Goal: Task Accomplishment & Management: Use online tool/utility

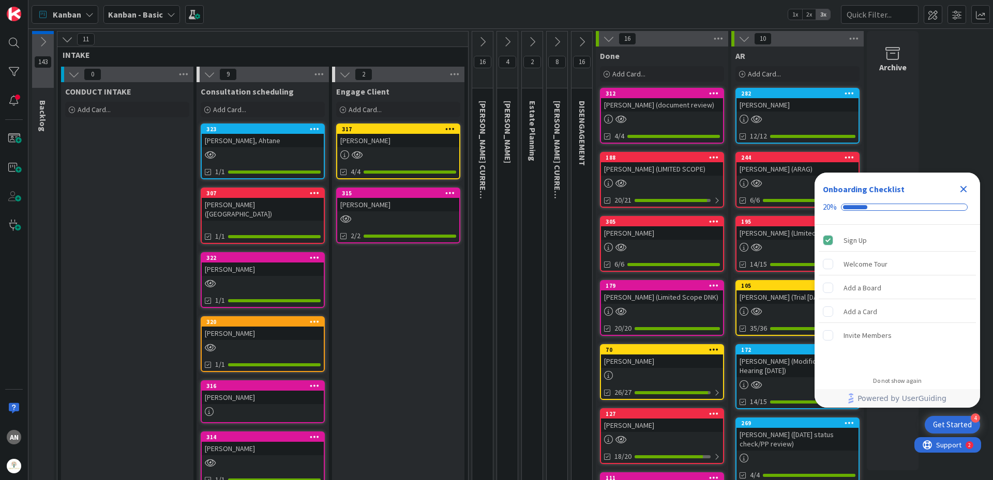
click at [960, 190] on icon "Close Checklist" at bounding box center [963, 189] width 12 height 12
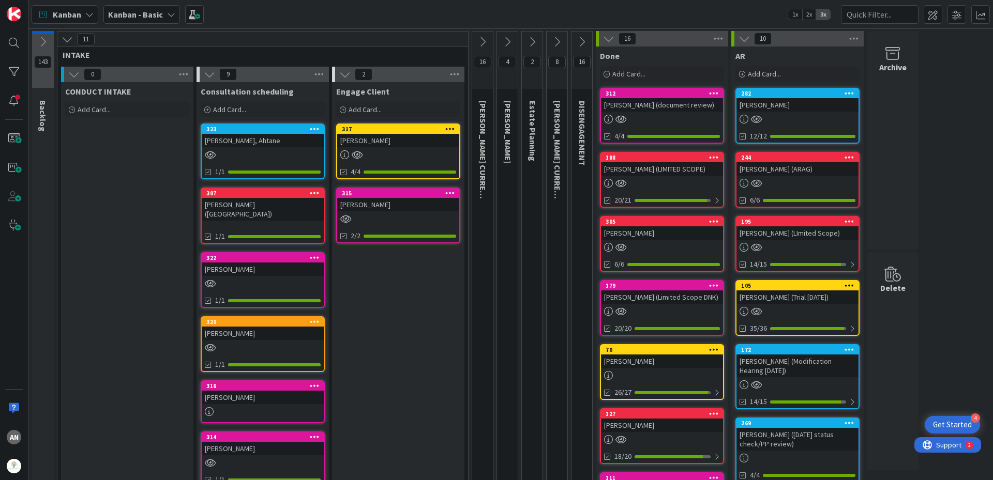
click at [606, 39] on icon at bounding box center [608, 38] width 11 height 11
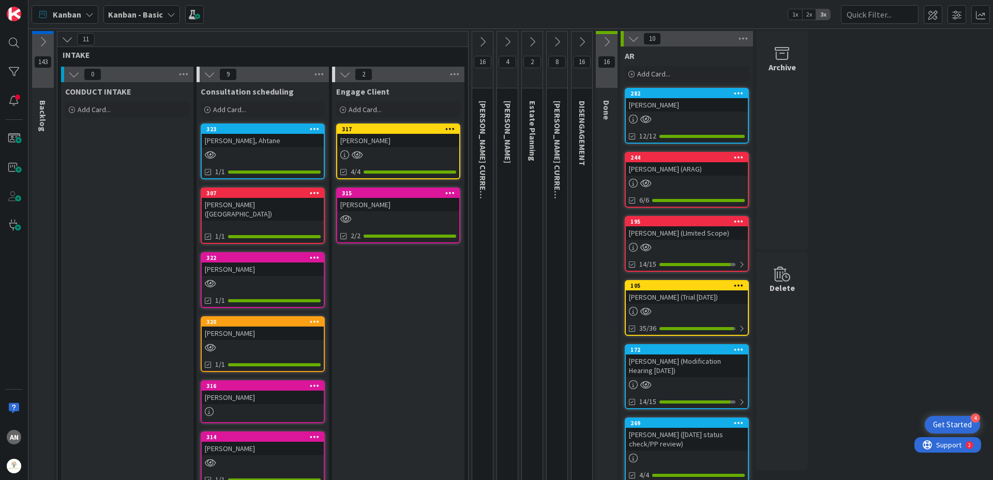
click at [633, 38] on icon at bounding box center [633, 38] width 11 height 11
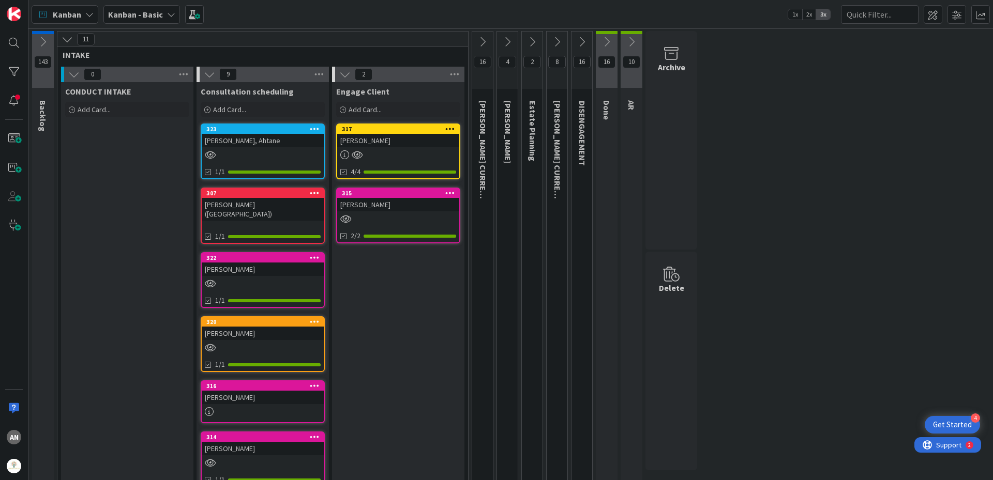
click at [610, 42] on icon at bounding box center [606, 41] width 11 height 11
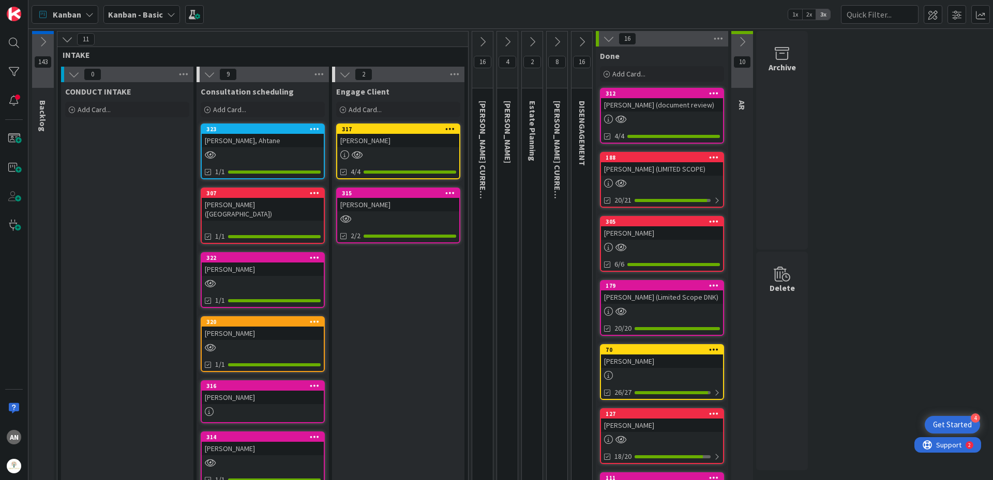
click at [610, 42] on icon at bounding box center [608, 38] width 11 height 11
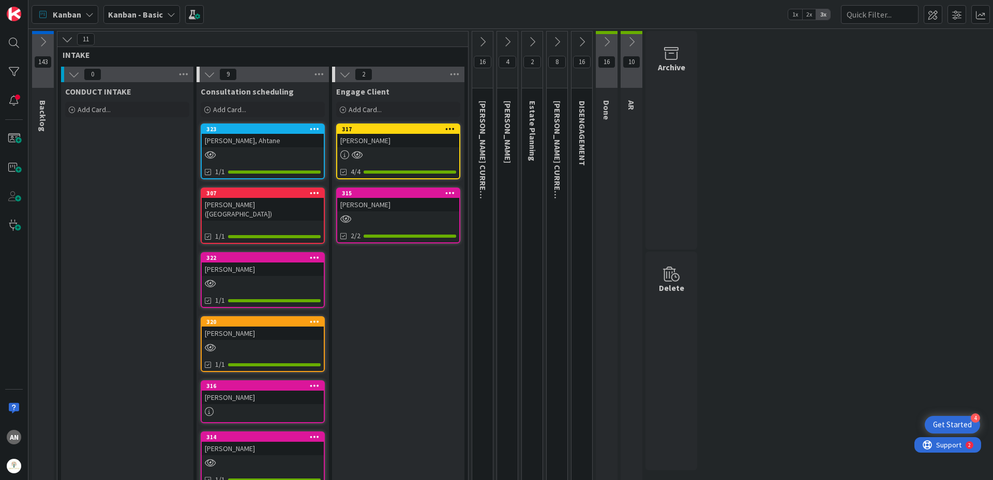
click at [586, 44] on icon at bounding box center [581, 41] width 11 height 11
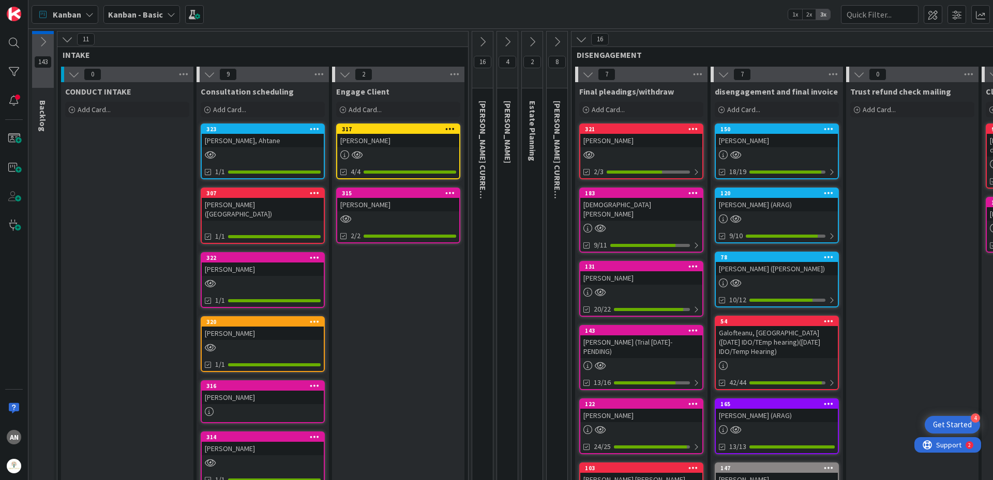
click at [586, 44] on icon at bounding box center [580, 39] width 11 height 11
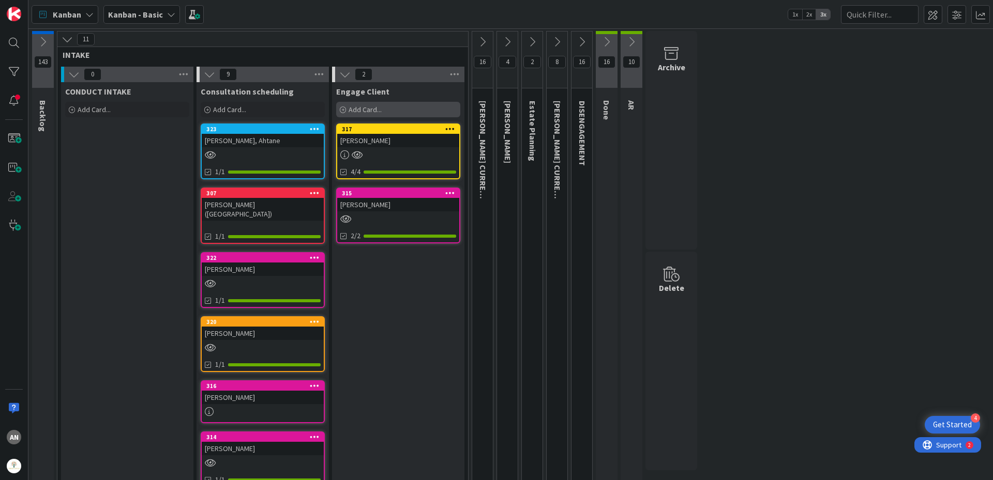
click at [388, 107] on div "Add Card..." at bounding box center [398, 110] width 124 height 16
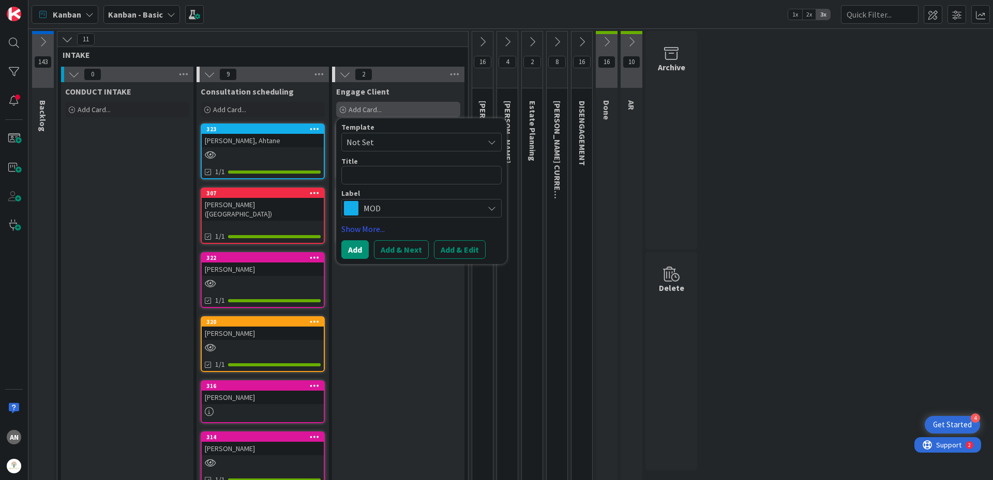
type textarea "x"
type textarea "L"
type textarea "x"
type textarea "La"
type textarea "x"
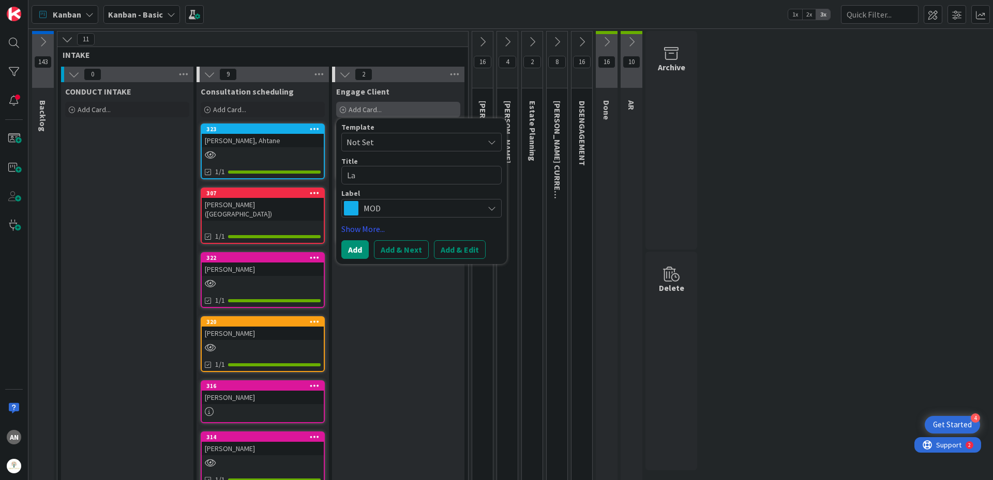
type textarea "LaD"
type textarea "x"
type textarea "LaDu"
type textarea "x"
type textarea "LaDuk"
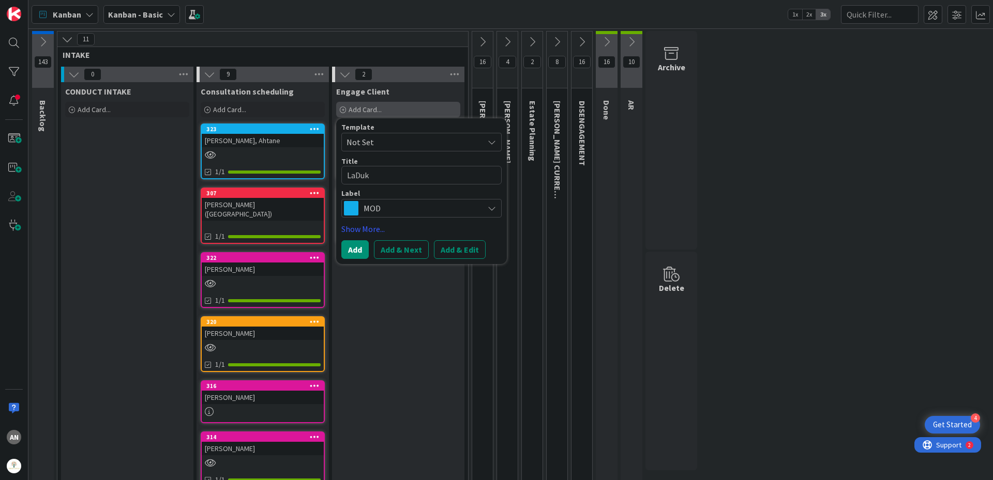
type textarea "x"
type textarea "[PERSON_NAME]"
type textarea "x"
type textarea "[PERSON_NAME]-"
type textarea "x"
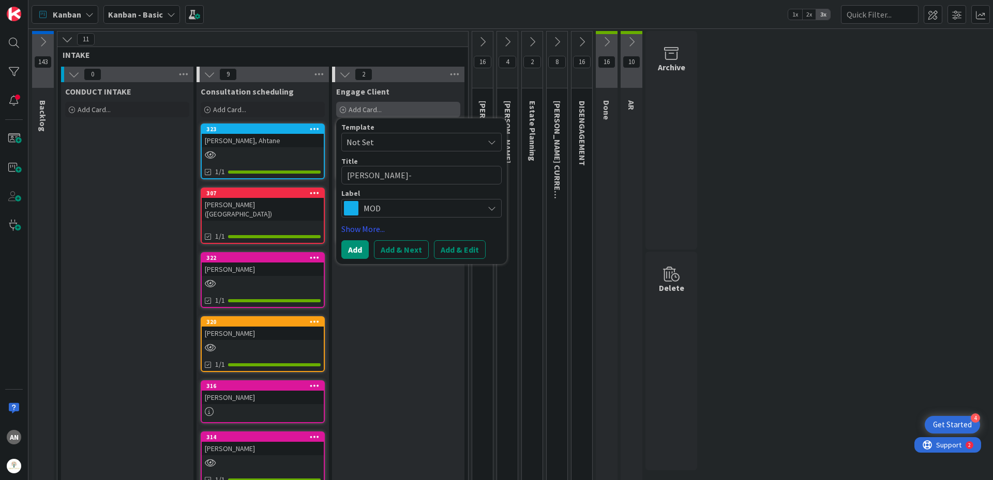
type textarea "[PERSON_NAME]-J"
type textarea "x"
type textarea "[PERSON_NAME]-Jo"
type textarea "x"
type textarea "[PERSON_NAME]"
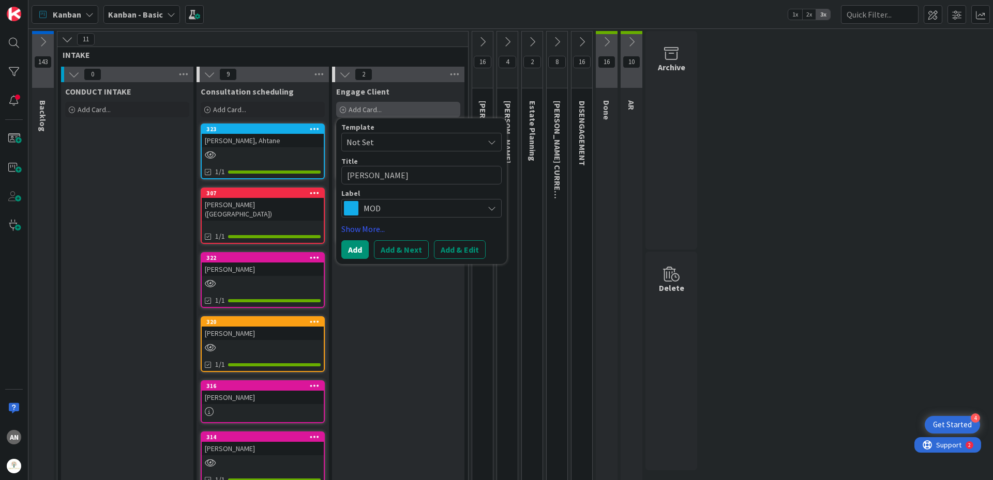
type textarea "x"
type textarea "[PERSON_NAME]"
type textarea "x"
type textarea "[PERSON_NAME]"
type textarea "x"
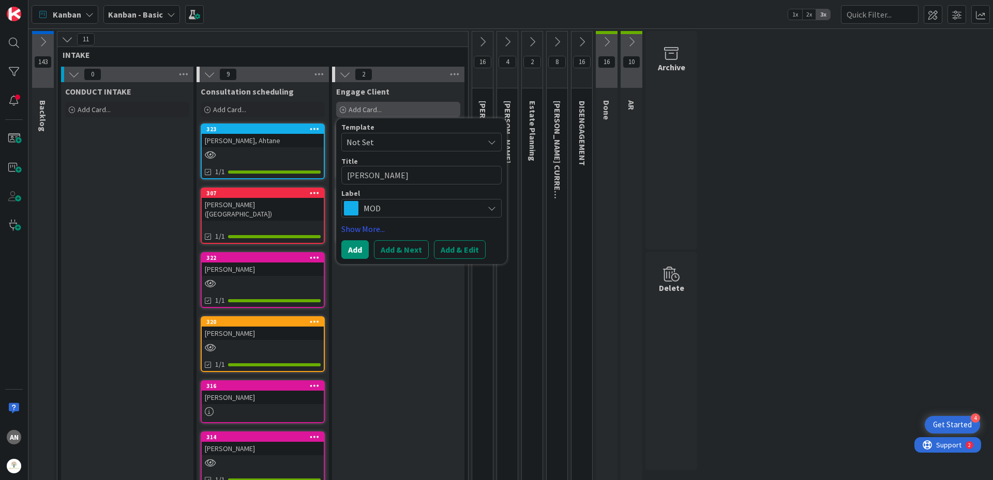
type textarea "[PERSON_NAME]"
type textarea "x"
type textarea "[PERSON_NAME]"
type textarea "x"
type textarea "[PERSON_NAME],"
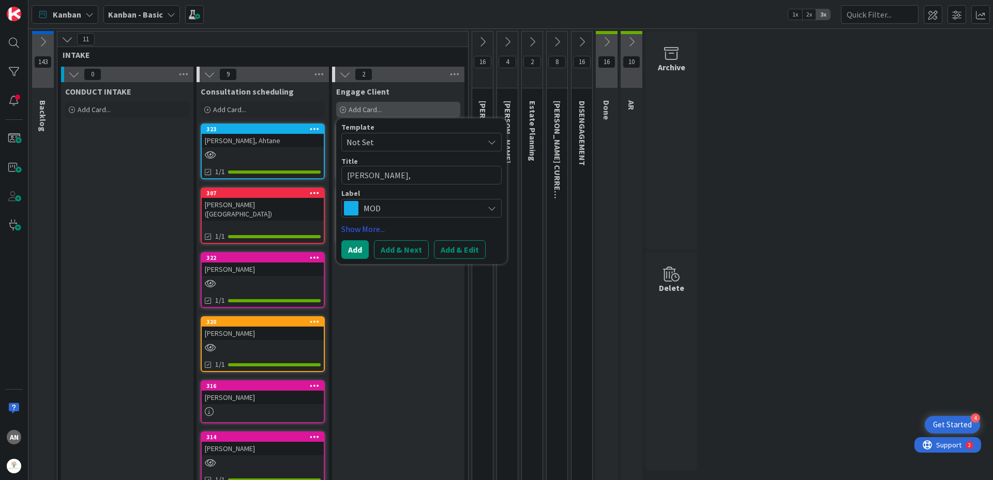
type textarea "x"
type textarea "[PERSON_NAME],"
type textarea "x"
type textarea "[PERSON_NAME], J"
type textarea "x"
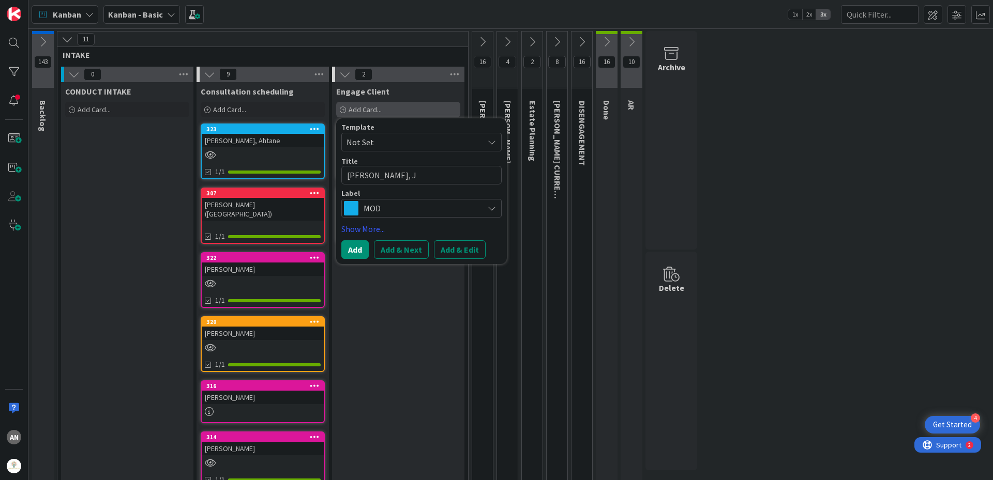
type textarea "[PERSON_NAME]"
type textarea "x"
type textarea "[PERSON_NAME], Jam"
type textarea "x"
type textarea "[PERSON_NAME]"
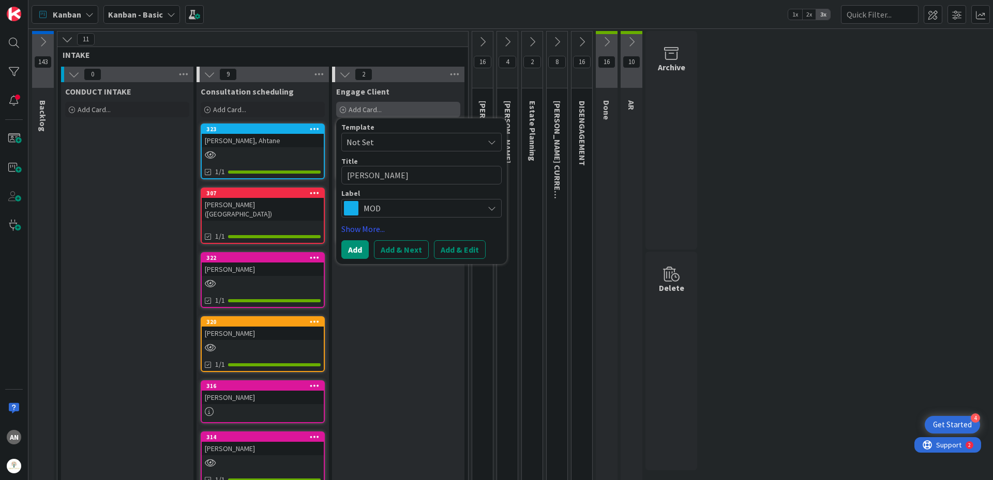
type textarea "x"
type textarea "[PERSON_NAME]"
click at [390, 213] on span "MOD" at bounding box center [420, 208] width 115 height 14
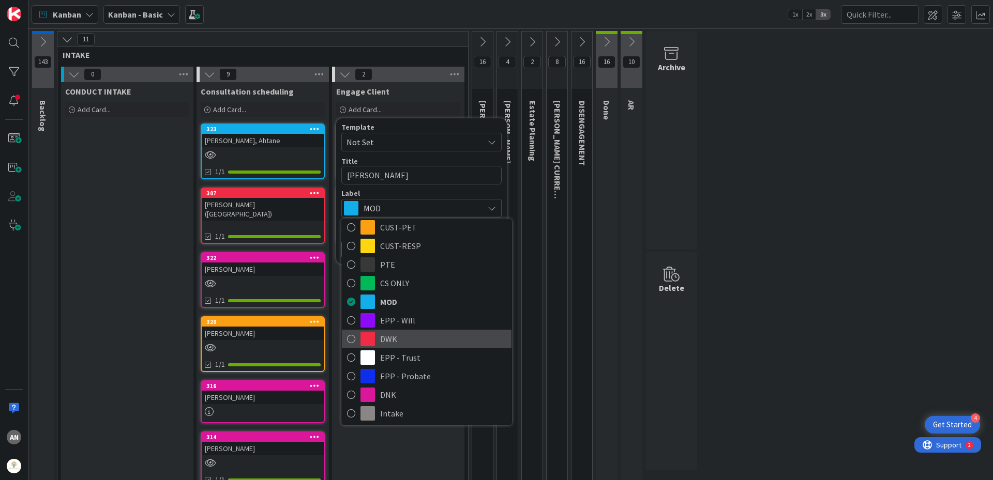
scroll to position [52, 0]
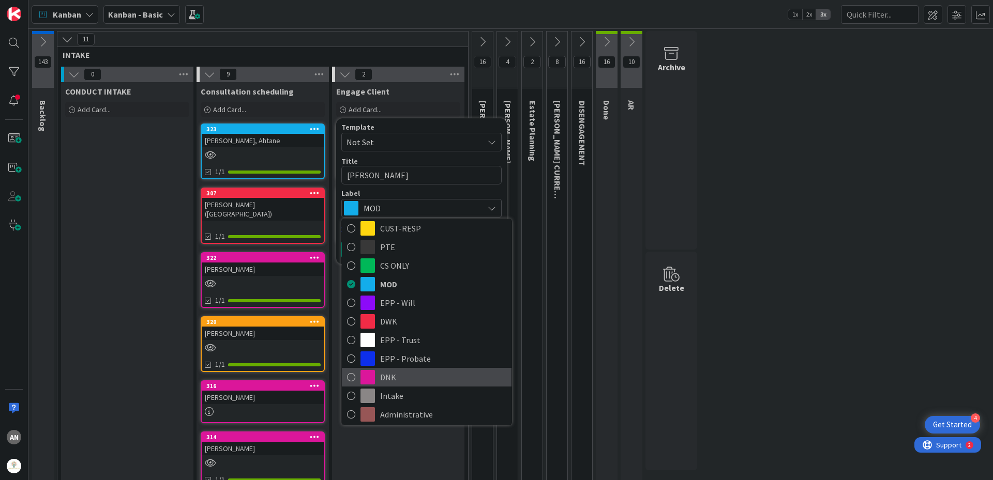
click at [410, 376] on span "DNK" at bounding box center [443, 378] width 126 height 16
type textarea "x"
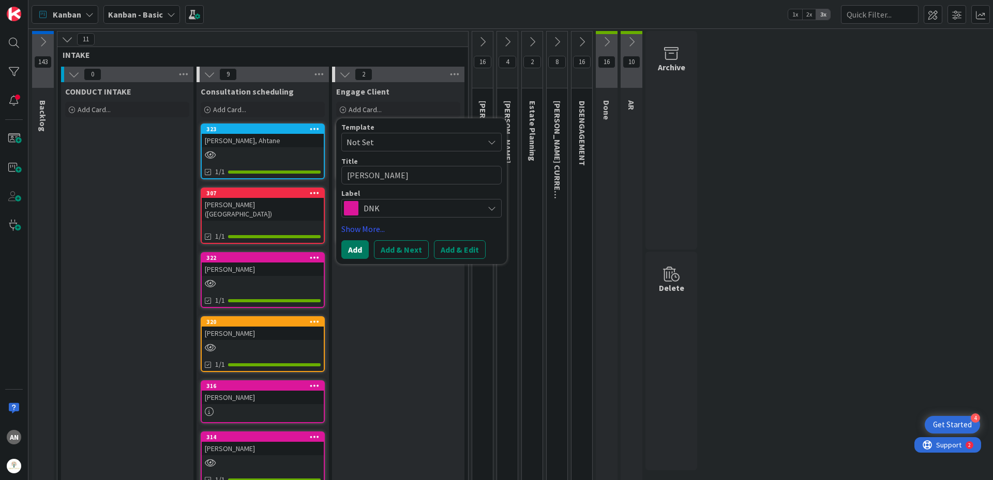
click at [354, 254] on button "Add" at bounding box center [354, 249] width 27 height 19
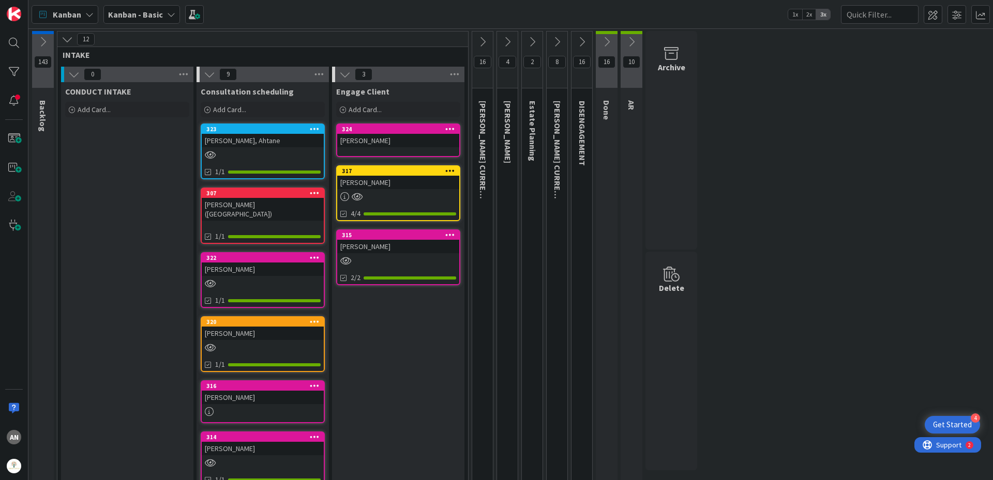
click at [376, 139] on div "[PERSON_NAME]" at bounding box center [398, 140] width 122 height 13
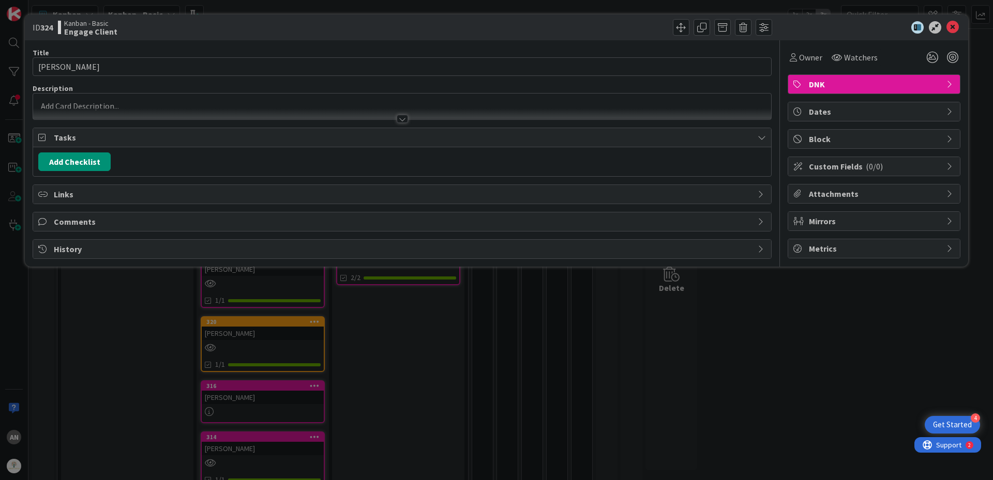
click at [110, 104] on p at bounding box center [401, 106] width 727 height 12
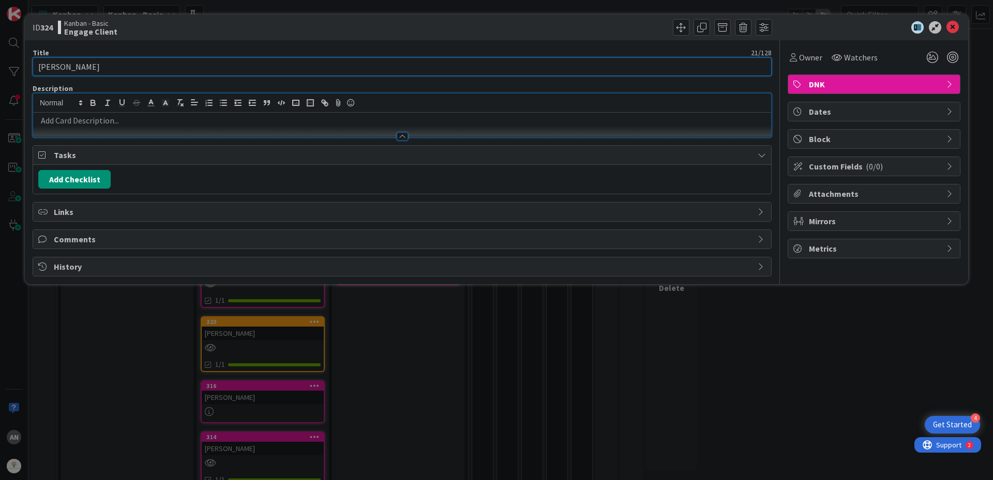
click at [147, 71] on input "[PERSON_NAME]" at bounding box center [402, 66] width 739 height 19
type input "[PERSON_NAME] (Full Scope)"
click at [89, 176] on button "Add Checklist" at bounding box center [74, 179] width 72 height 19
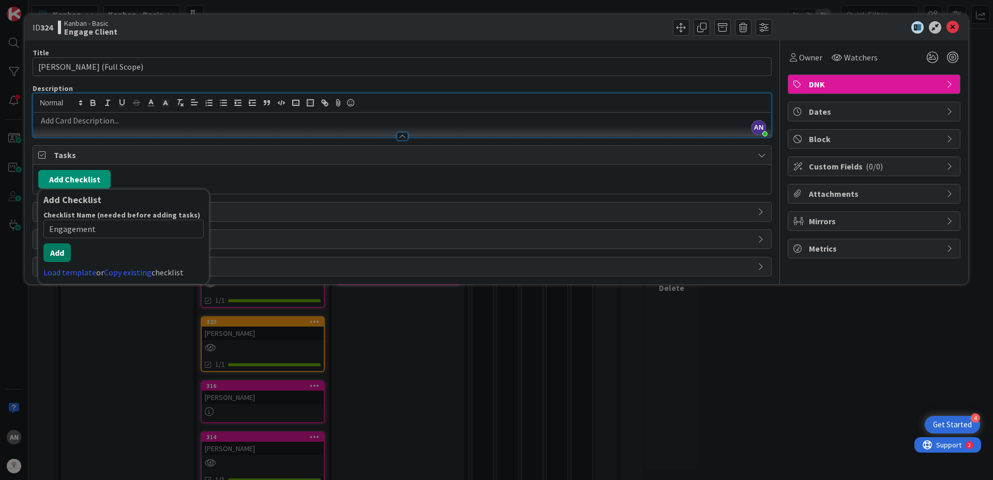
type input "Engagement"
click at [64, 261] on button "Add" at bounding box center [56, 252] width 27 height 19
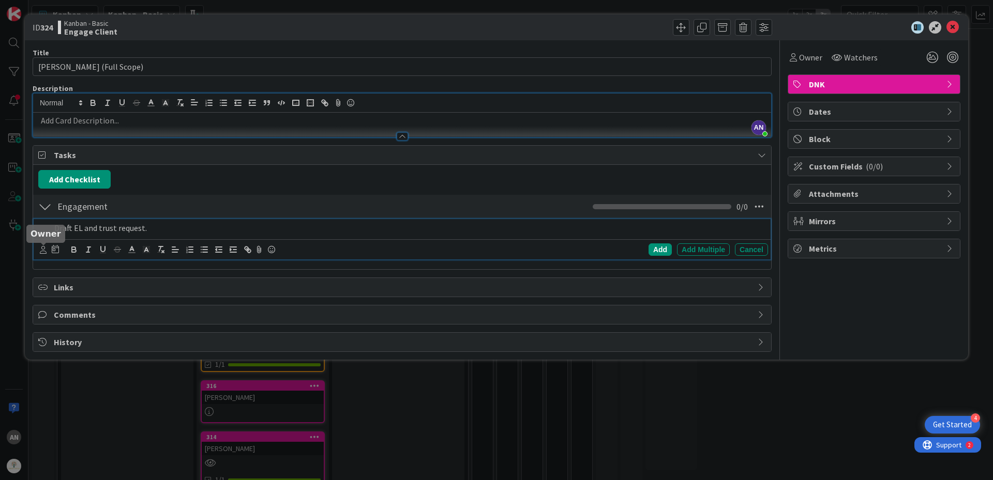
click at [46, 252] on icon at bounding box center [43, 250] width 7 height 8
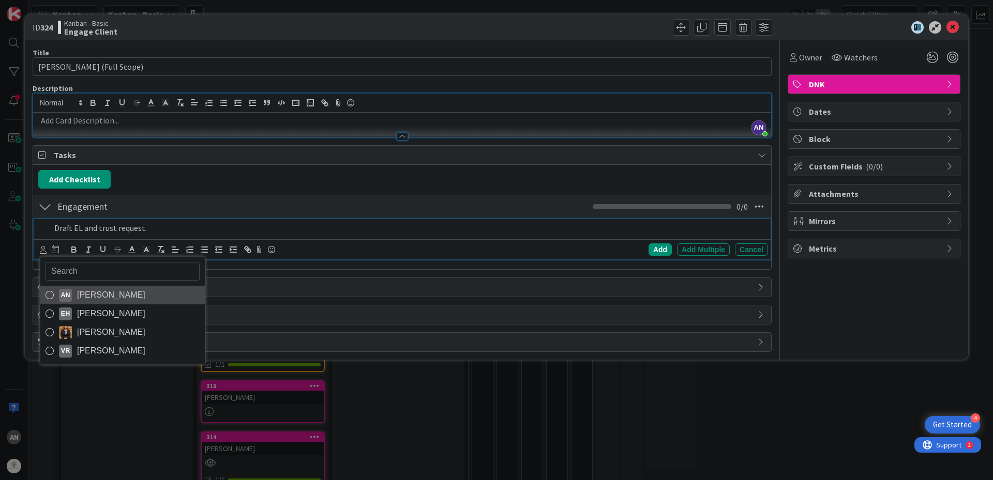
click at [95, 294] on span "[PERSON_NAME]" at bounding box center [111, 295] width 68 height 16
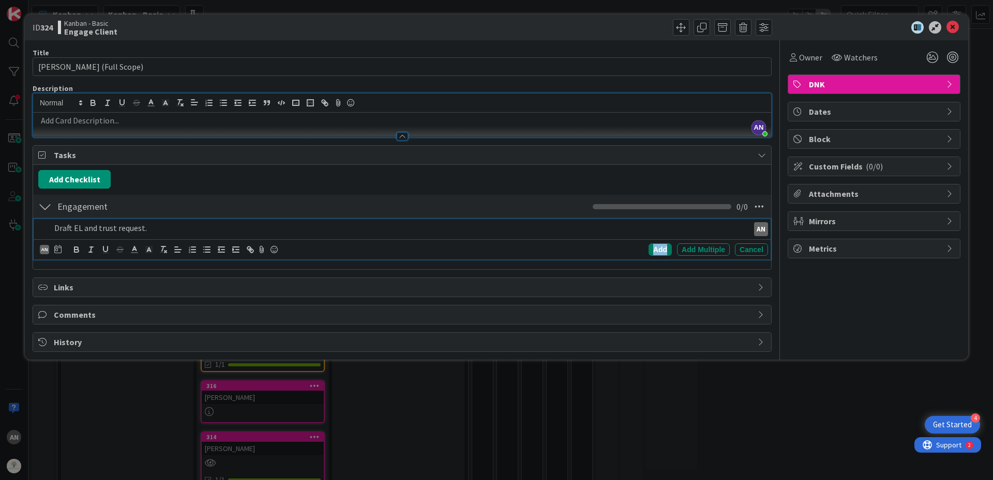
click at [652, 249] on div "Add" at bounding box center [659, 249] width 23 height 12
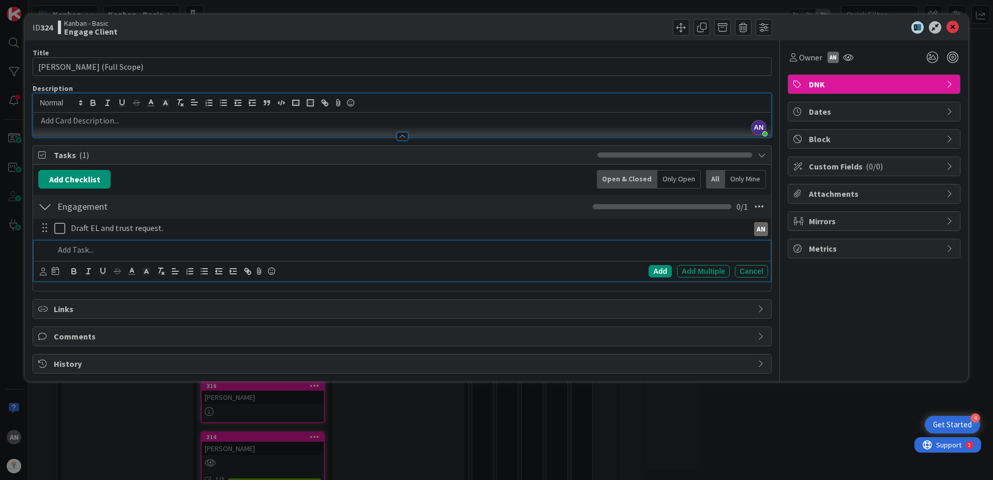
click at [64, 252] on p at bounding box center [408, 250] width 709 height 12
click at [47, 272] on icon at bounding box center [43, 272] width 7 height 8
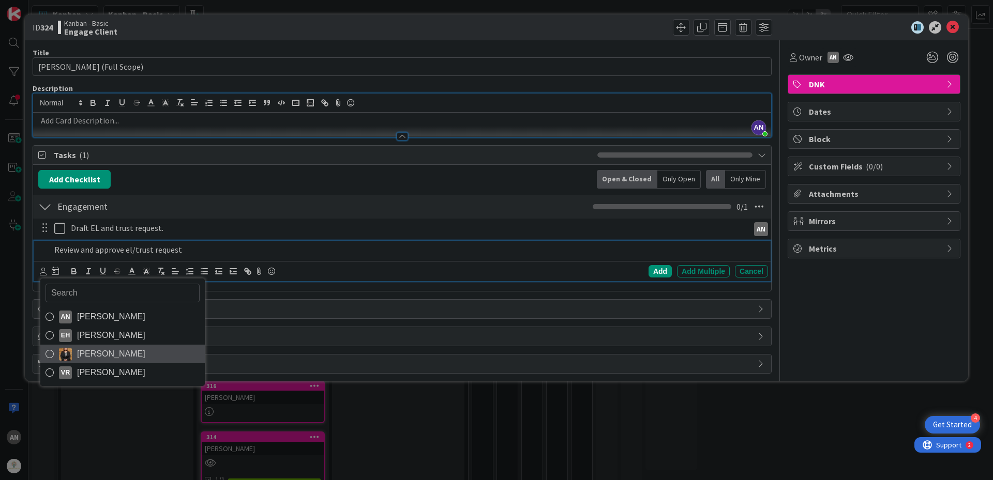
click at [121, 349] on span "[PERSON_NAME]" at bounding box center [111, 354] width 68 height 16
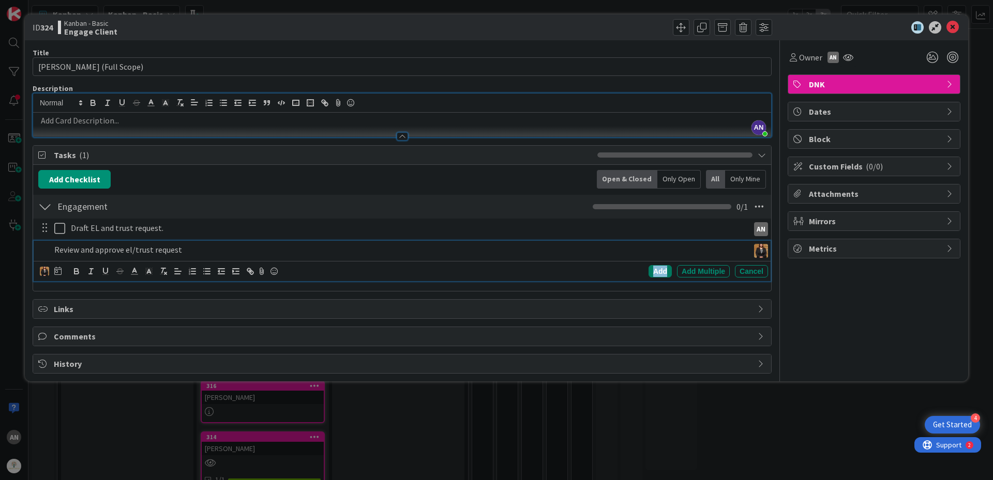
click at [650, 273] on div "Add" at bounding box center [659, 271] width 23 height 12
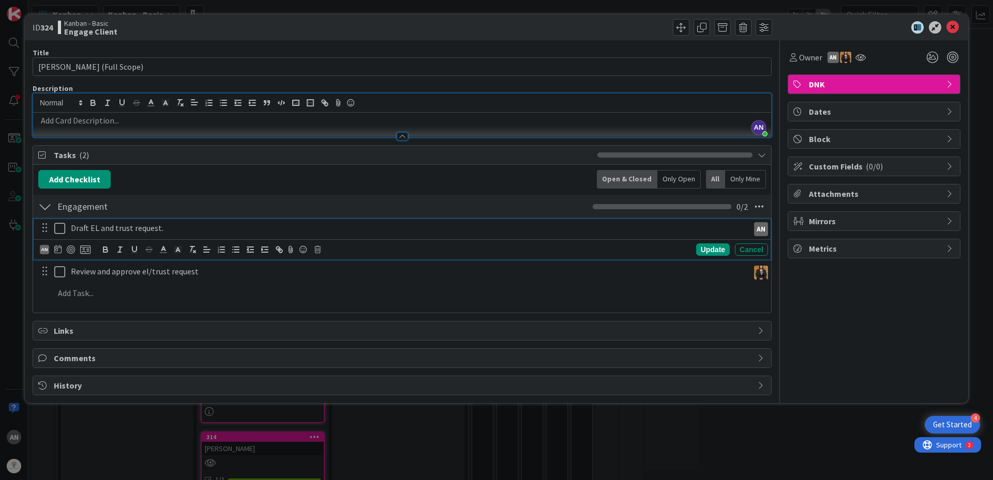
click at [63, 230] on icon at bounding box center [59, 228] width 11 height 12
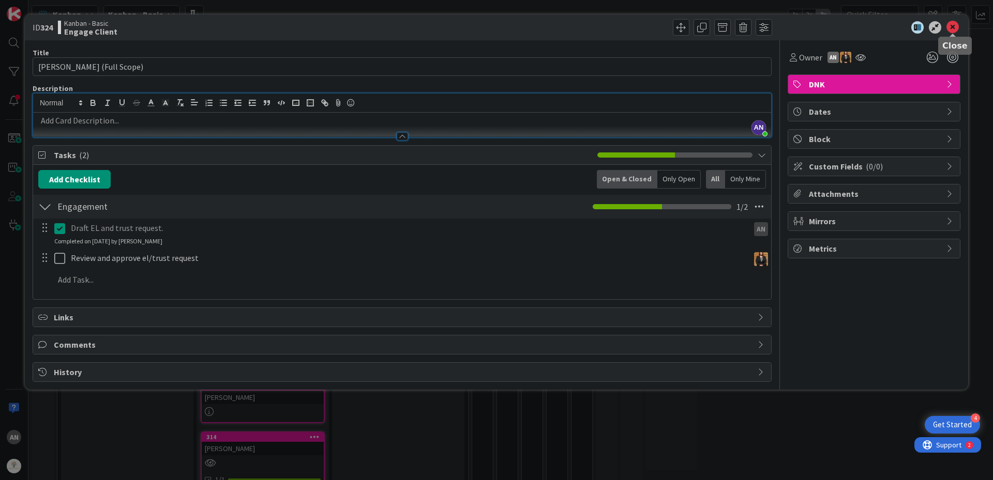
click at [950, 28] on icon at bounding box center [952, 27] width 12 height 12
